Goal: Find specific page/section: Find specific page/section

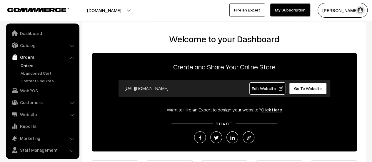
click at [24, 64] on link "Orders" at bounding box center [48, 65] width 58 height 6
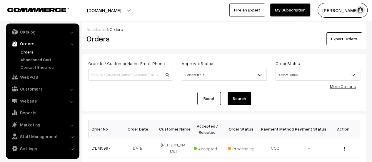
scroll to position [12, 0]
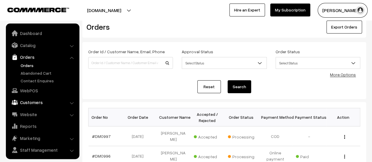
scroll to position [14, 0]
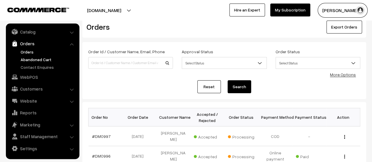
click at [33, 58] on link "Abandoned Cart" at bounding box center [48, 59] width 58 height 6
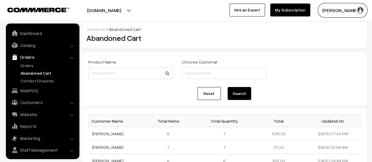
scroll to position [14, 0]
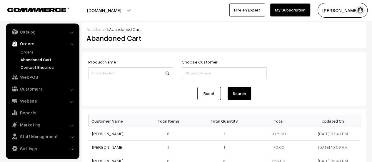
click at [33, 65] on link "Contact Enquires" at bounding box center [48, 67] width 58 height 6
